Goal: Check status: Check status

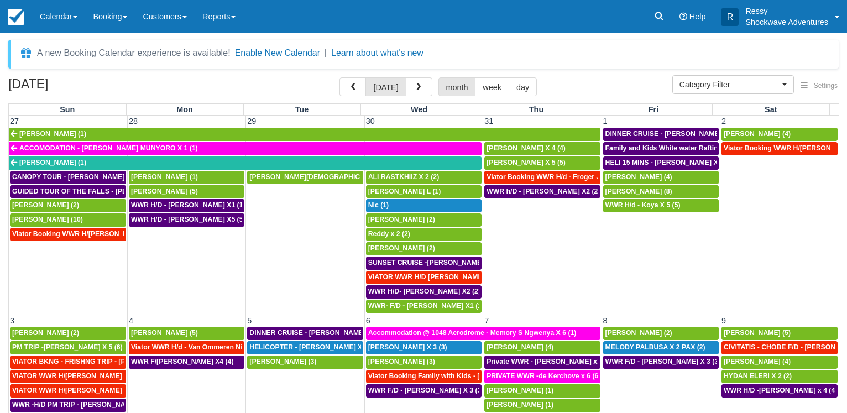
select select
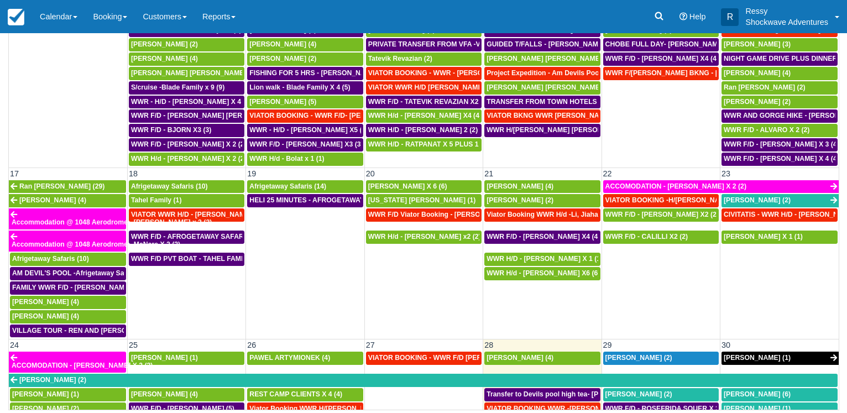
scroll to position [710, 0]
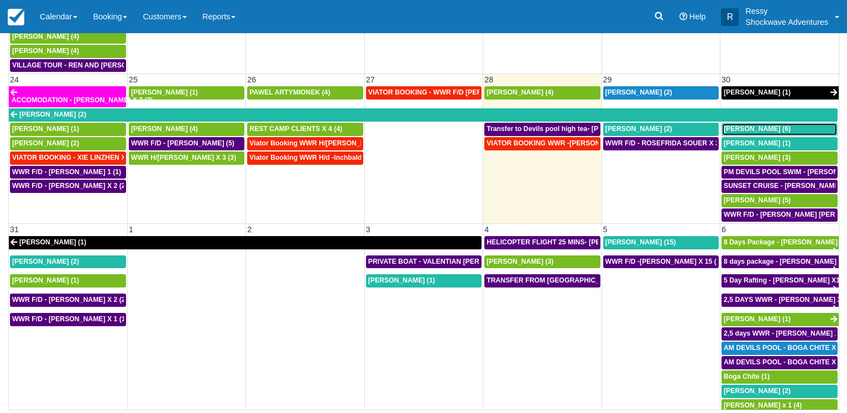
click at [766, 128] on div "Brad Sheer (6)" at bounding box center [780, 129] width 112 height 9
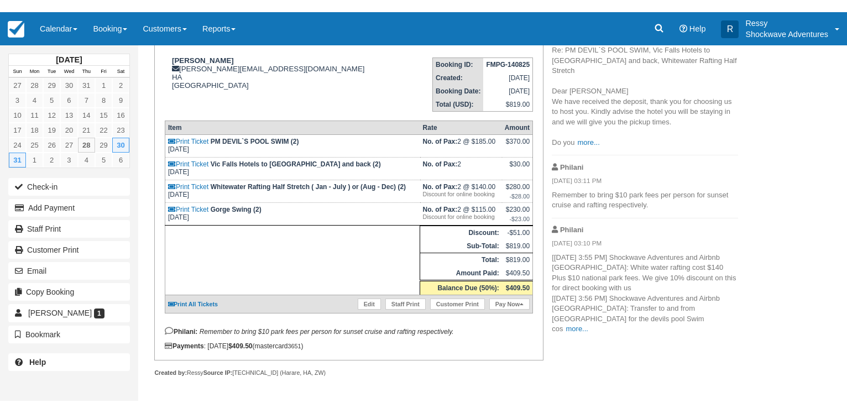
scroll to position [136, 0]
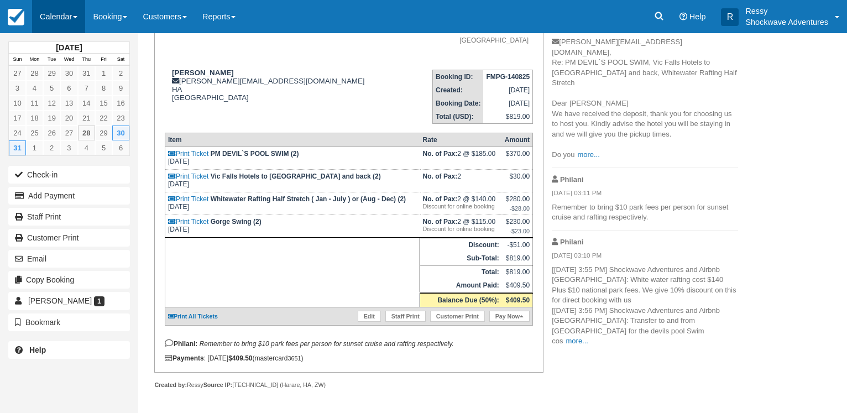
click at [61, 17] on link "Calendar" at bounding box center [58, 16] width 53 height 33
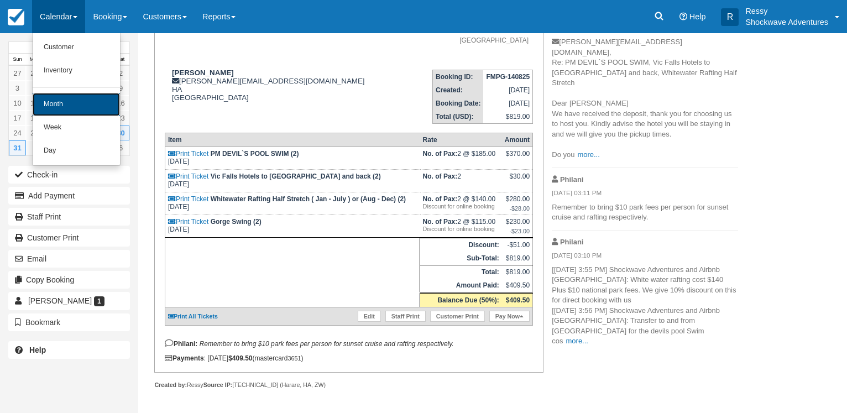
click at [76, 100] on link "Month" at bounding box center [76, 104] width 87 height 23
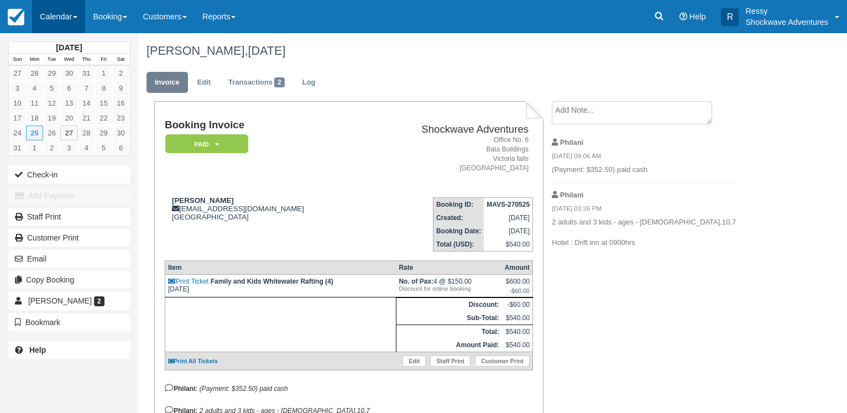
click at [74, 21] on link "Calendar" at bounding box center [58, 16] width 53 height 33
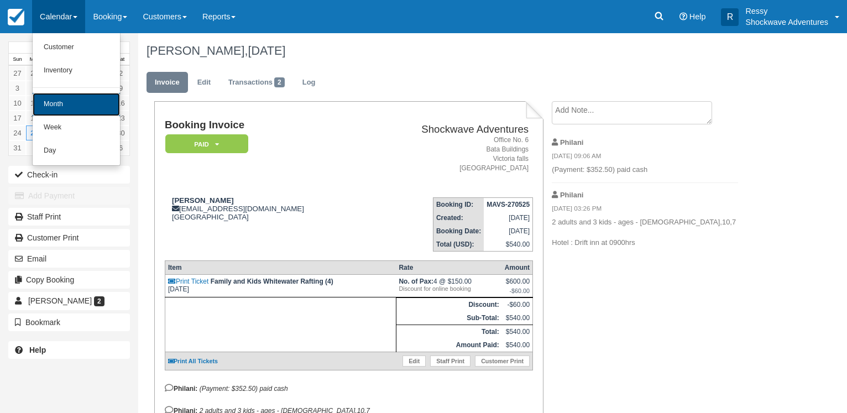
click at [106, 111] on link "Month" at bounding box center [76, 104] width 87 height 23
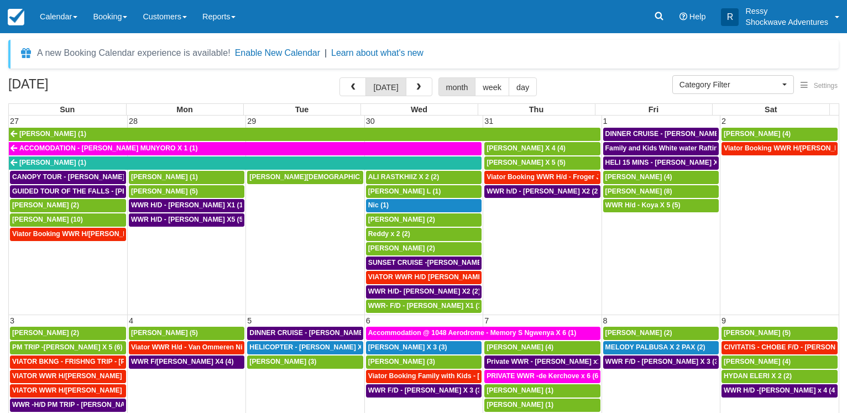
select select
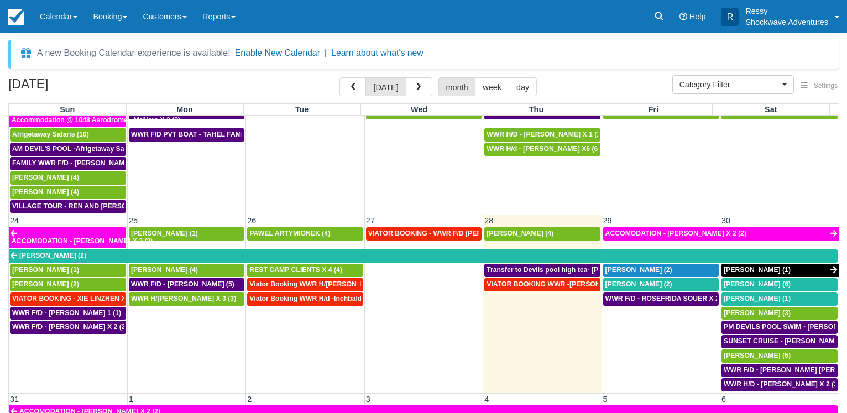
scroll to position [690, 0]
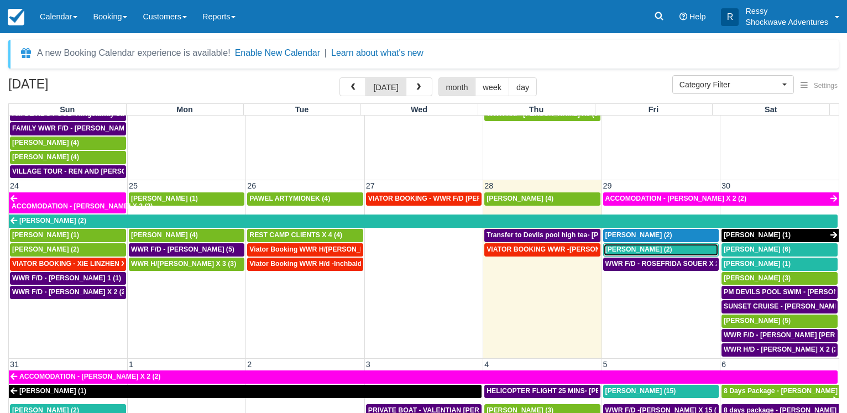
click at [653, 253] on span "Rosefrida Soeur (2)" at bounding box center [638, 249] width 67 height 8
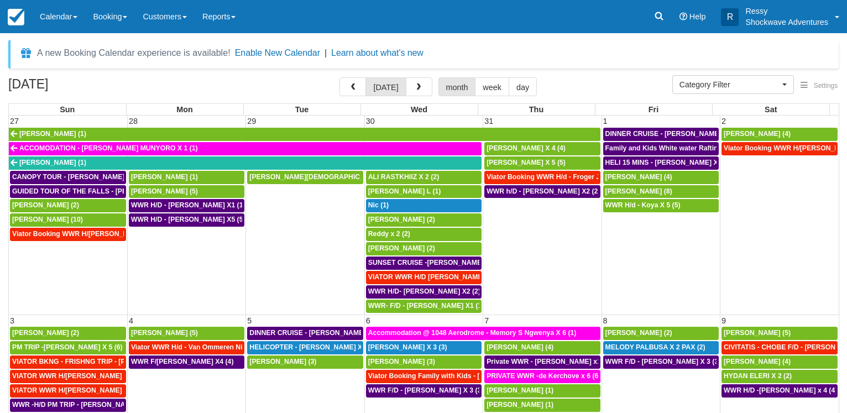
select select
click at [431, 90] on button "button" at bounding box center [419, 86] width 27 height 19
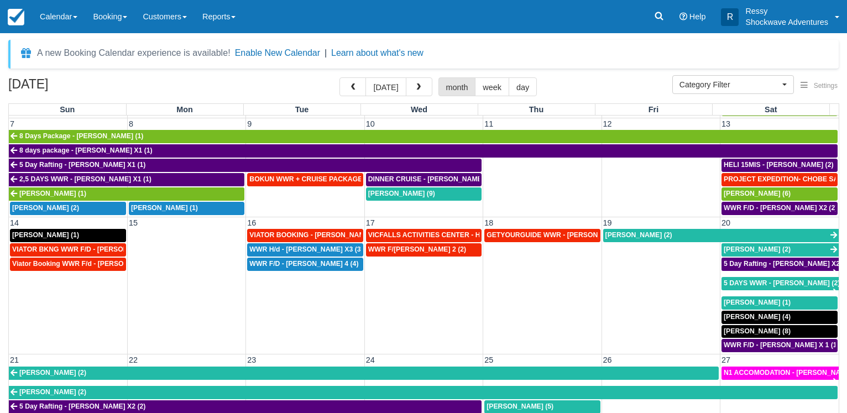
scroll to position [308, 0]
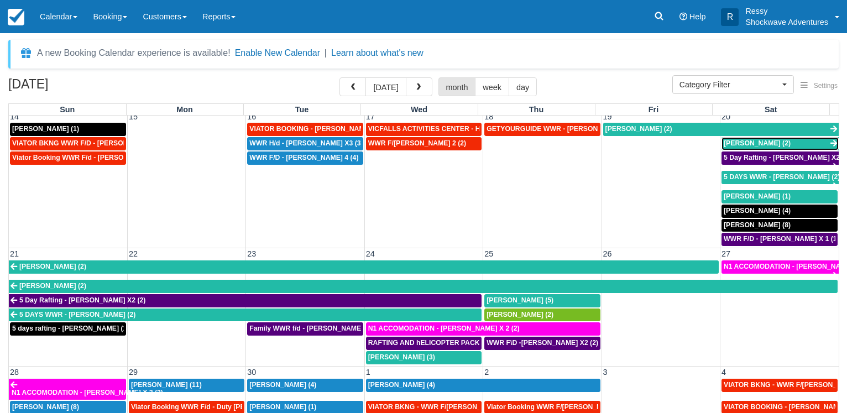
click at [755, 140] on span "Taylor Roberts (2)" at bounding box center [757, 143] width 67 height 8
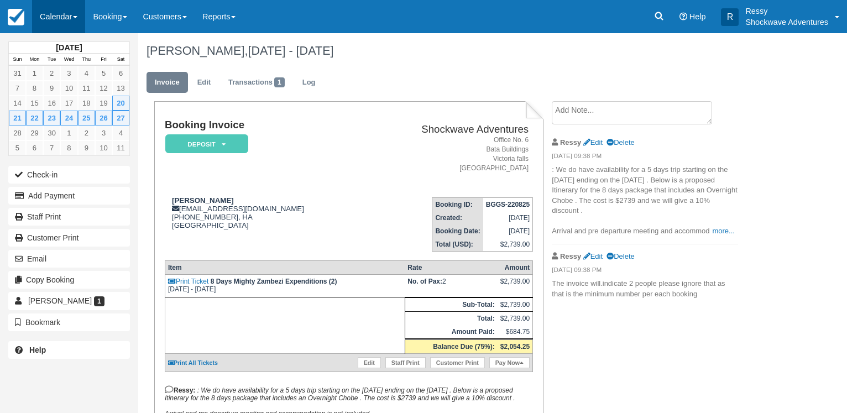
click at [55, 11] on link "Calendar" at bounding box center [58, 16] width 53 height 33
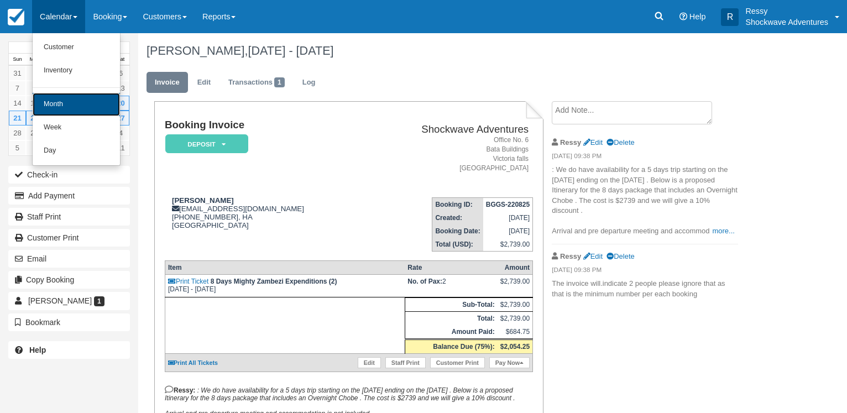
click at [77, 101] on link "Month" at bounding box center [76, 104] width 87 height 23
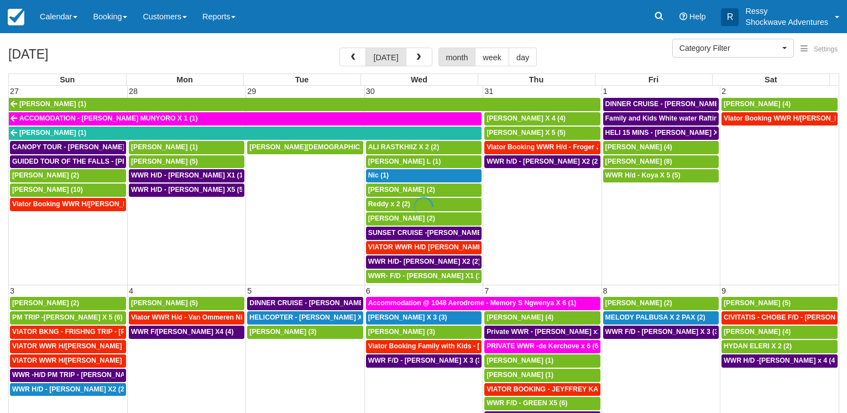
select select
